Goal: Task Accomplishment & Management: Use online tool/utility

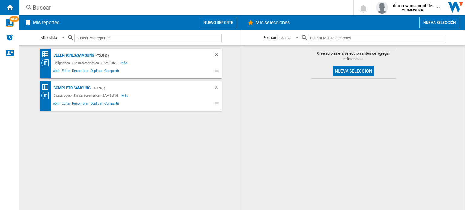
click at [226, 17] on button "Nuevo reporte" at bounding box center [219, 23] width 38 height 12
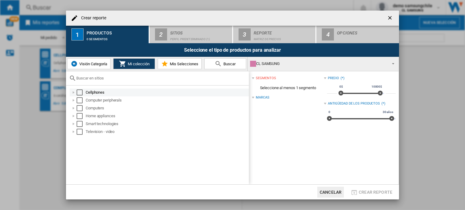
click at [82, 93] on div "Select" at bounding box center [80, 93] width 6 height 6
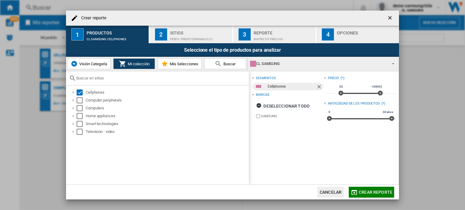
click at [370, 197] on button "Crear reporte" at bounding box center [371, 192] width 45 height 11
